Goal: Task Accomplishment & Management: Use online tool/utility

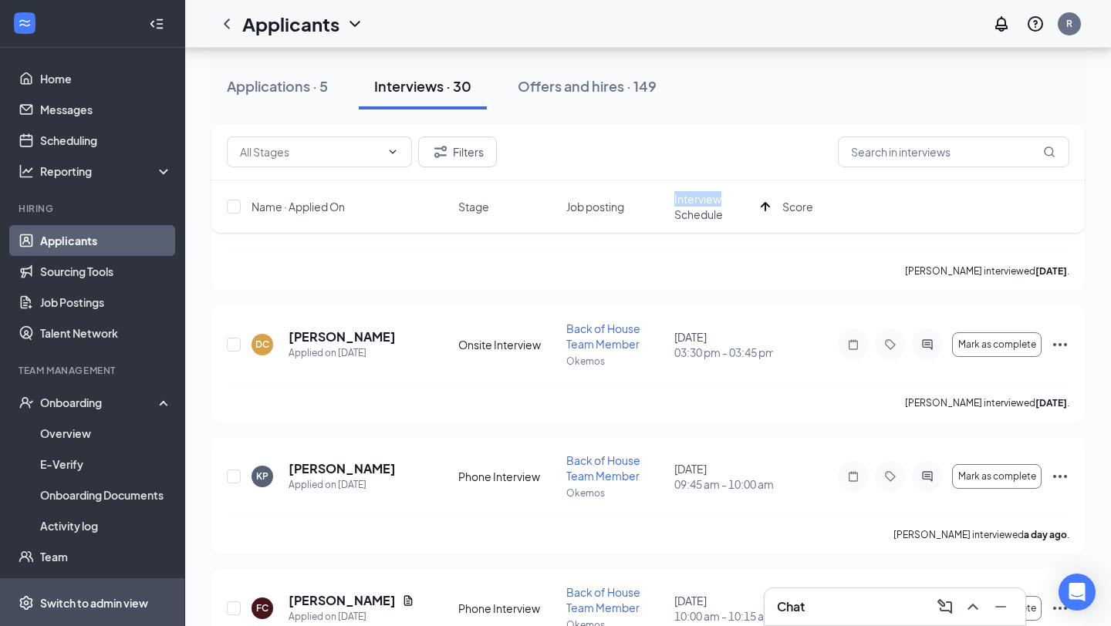
scroll to position [272, 0]
click at [99, 597] on div "Switch to admin view" at bounding box center [94, 603] width 108 height 15
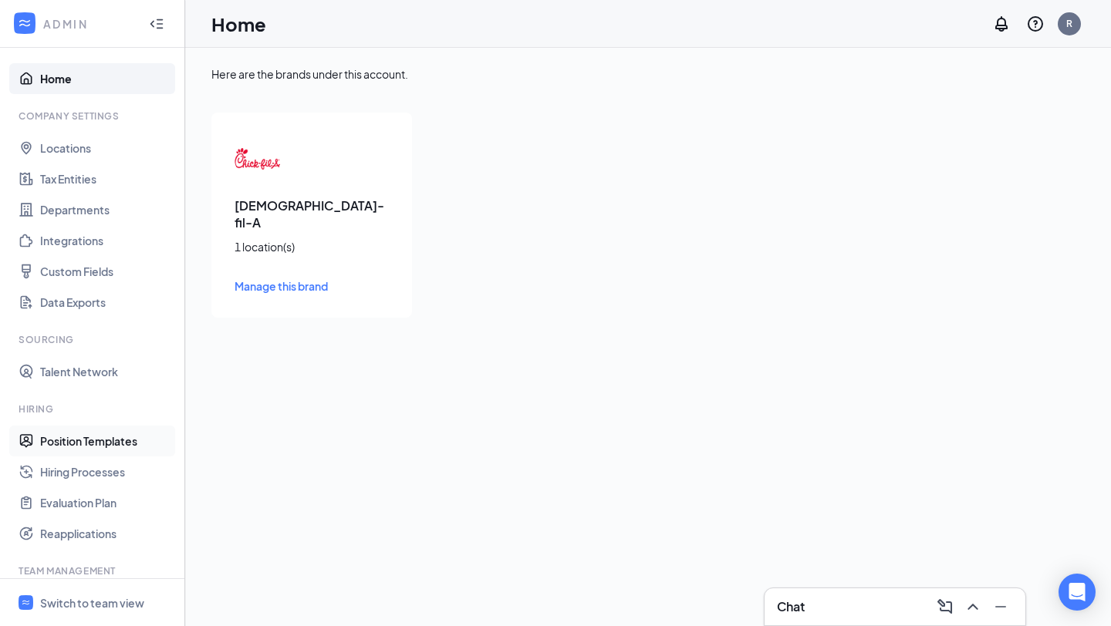
click at [100, 440] on link "Position Templates" at bounding box center [106, 441] width 132 height 31
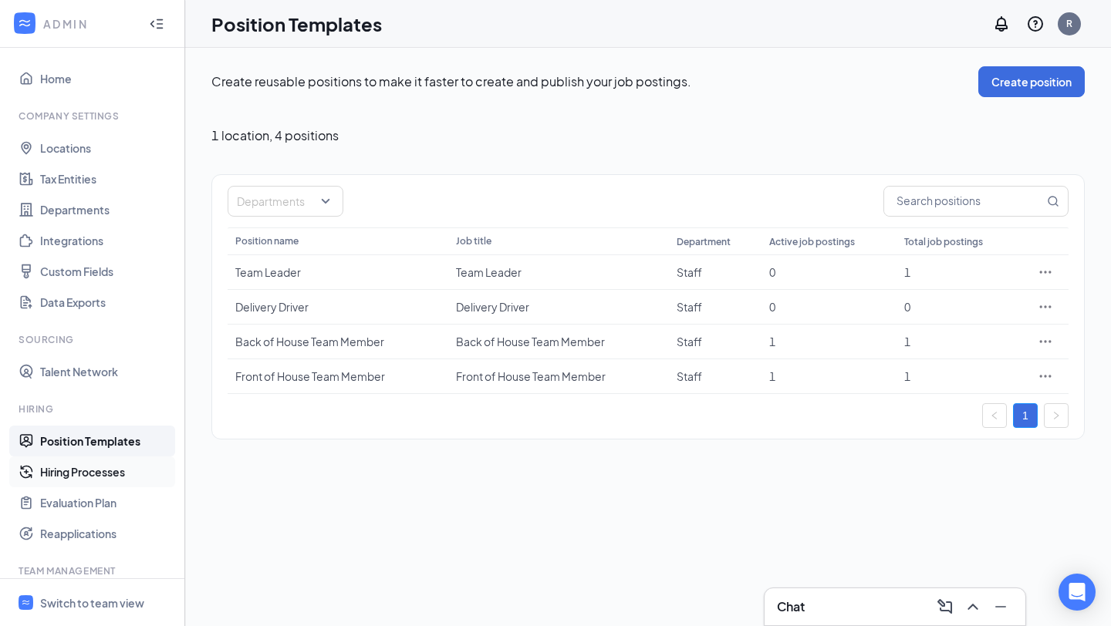
click at [129, 474] on link "Hiring Processes" at bounding box center [106, 472] width 132 height 31
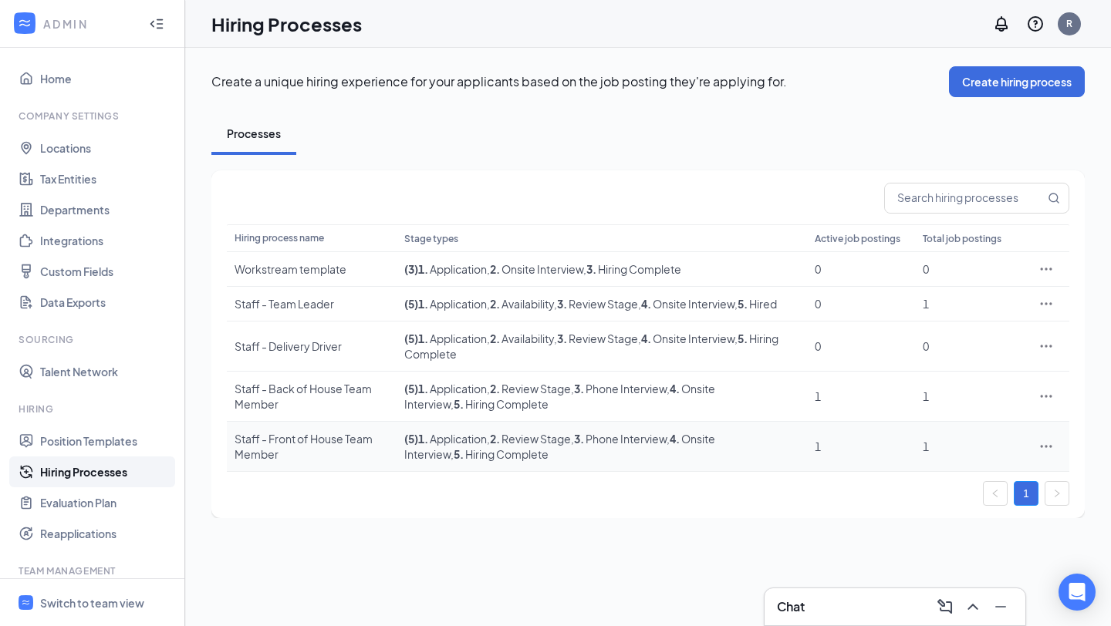
click at [353, 435] on div "Staff - Front of House Team Member" at bounding box center [312, 446] width 154 height 31
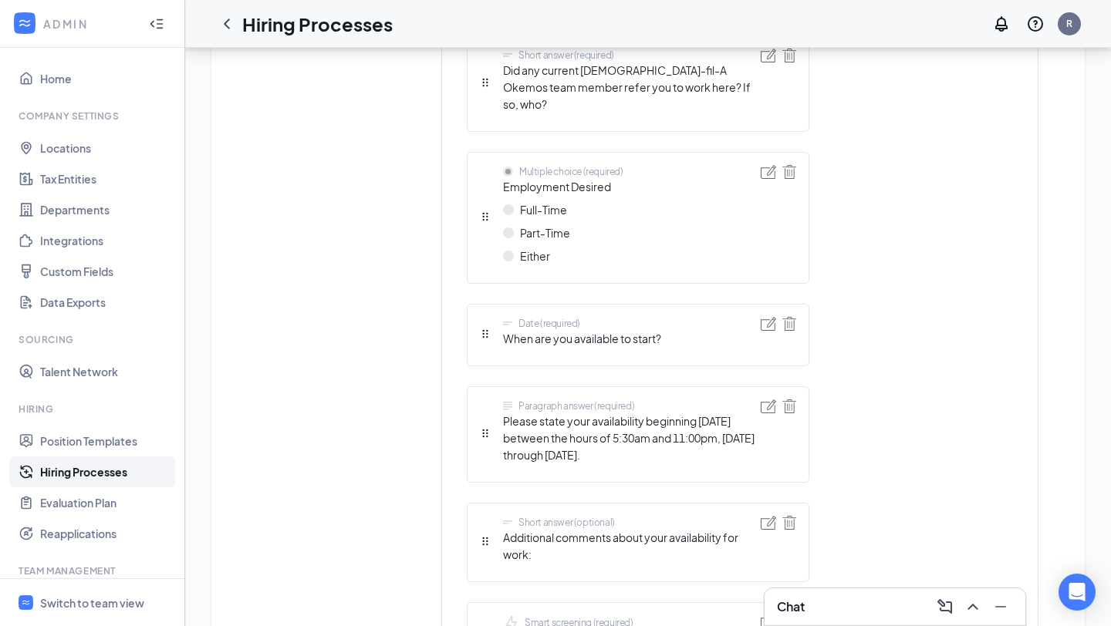
scroll to position [1835, 0]
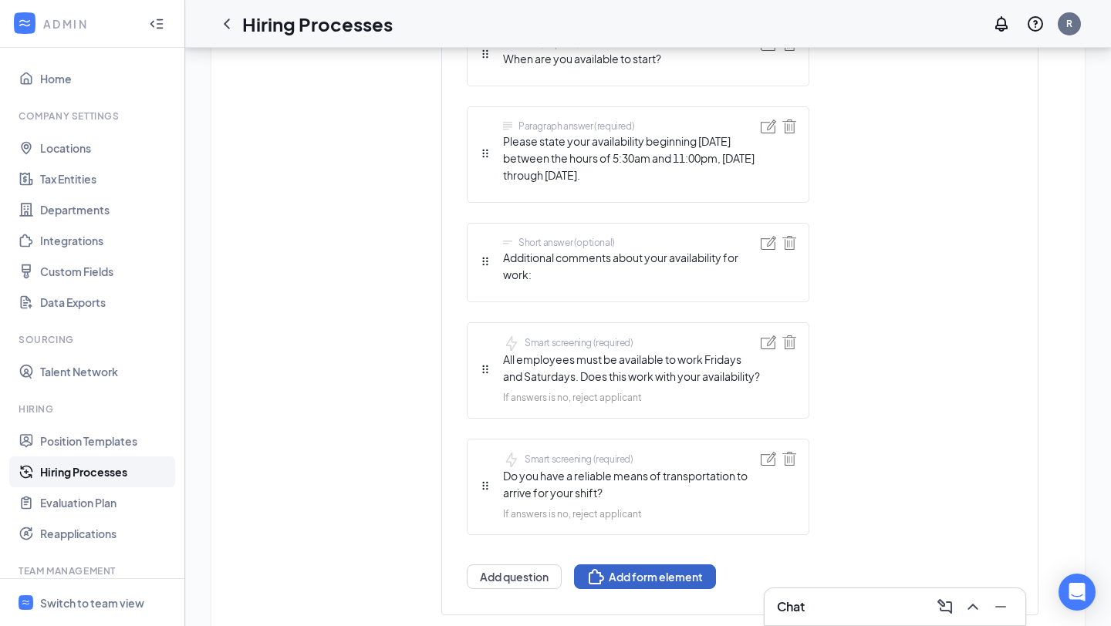
click at [664, 565] on button "Add form element" at bounding box center [645, 577] width 142 height 25
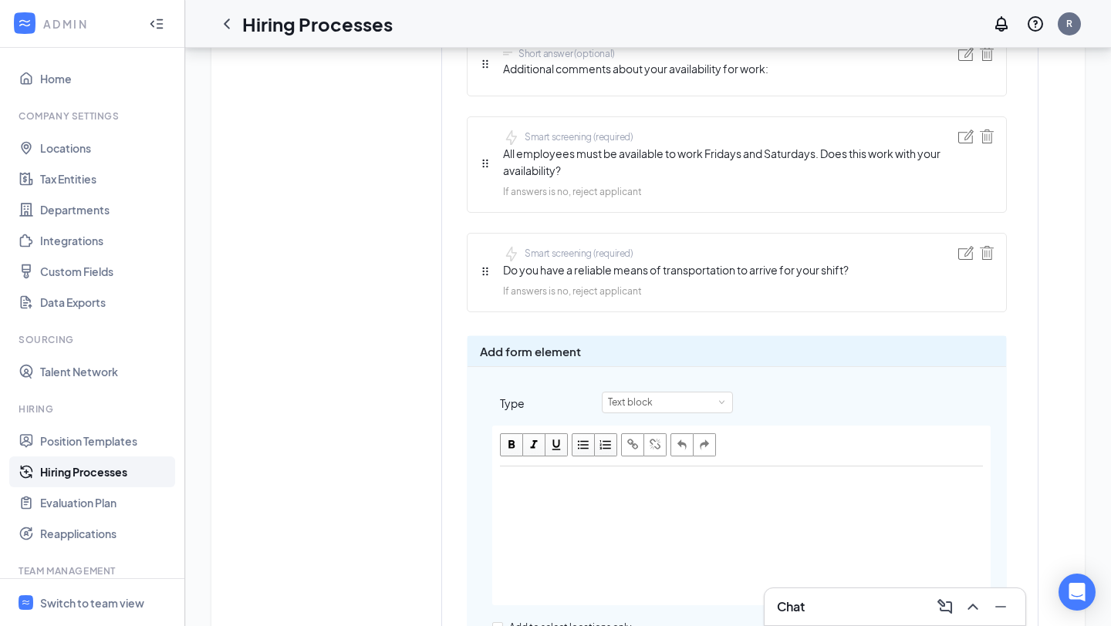
scroll to position [2016, 0]
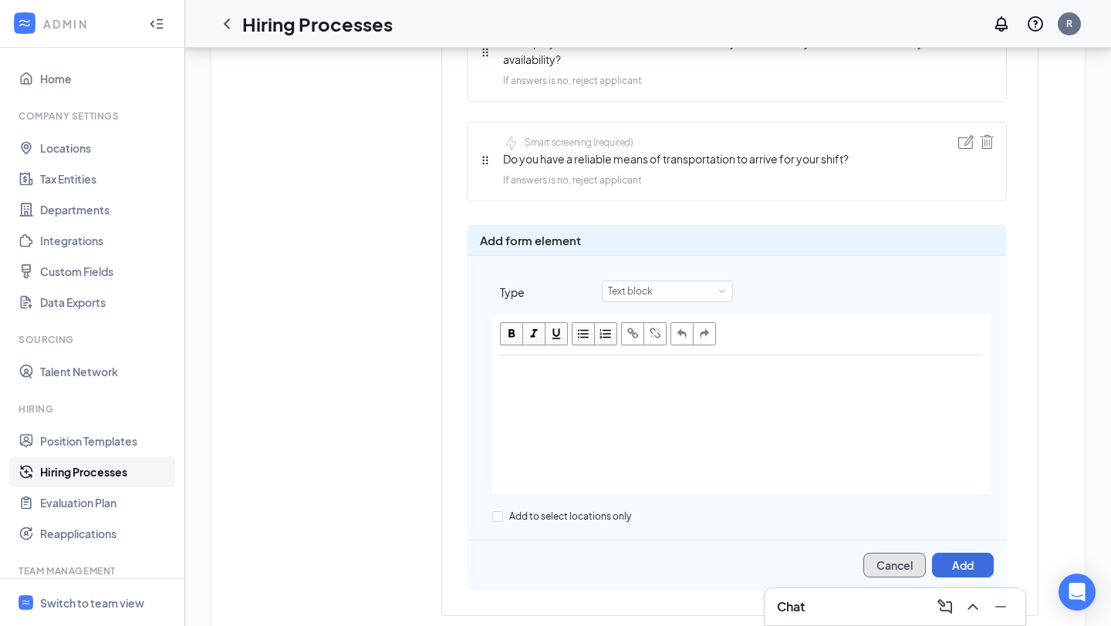
click at [899, 553] on button "Cancel" at bounding box center [894, 565] width 62 height 25
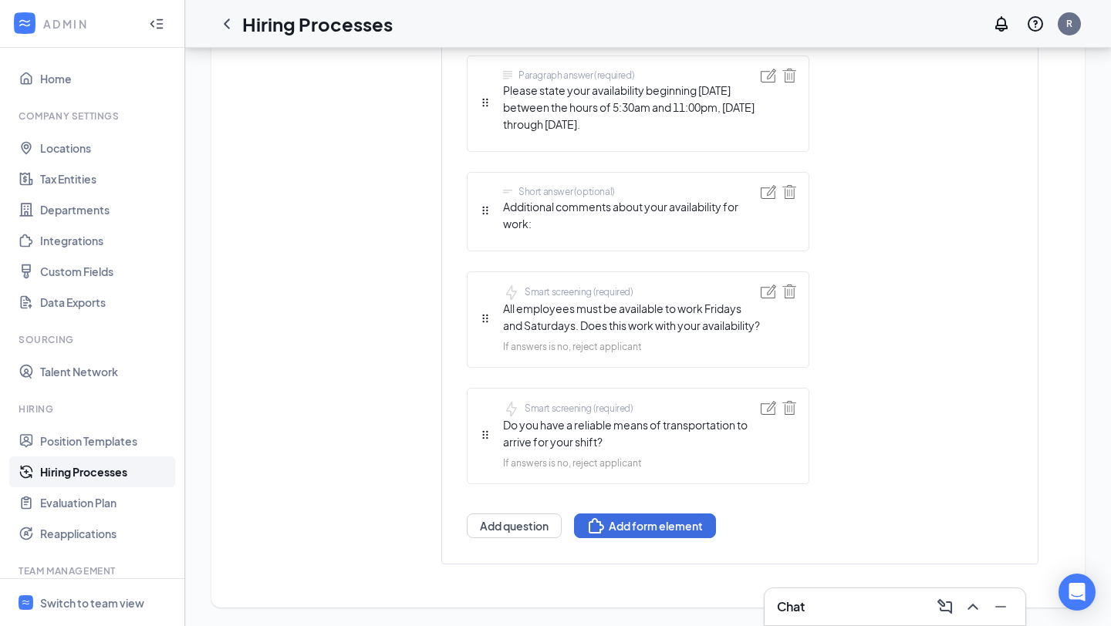
scroll to position [1835, 0]
